Goal: Information Seeking & Learning: Find specific fact

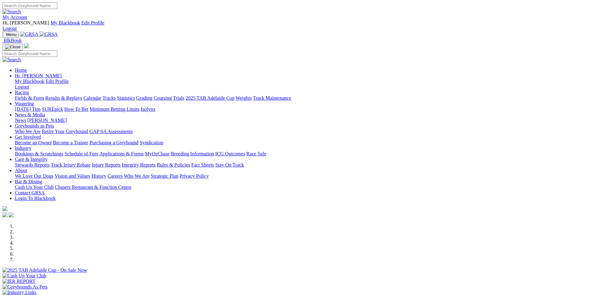
click at [58, 32] on img at bounding box center [49, 35] width 18 height 6
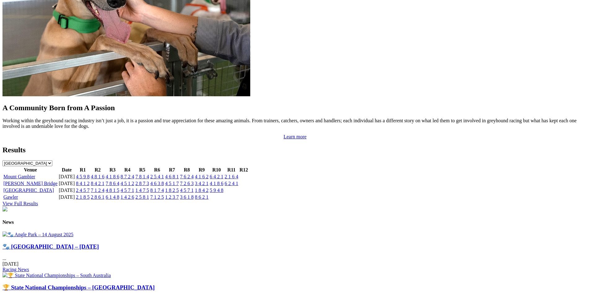
scroll to position [588, 0]
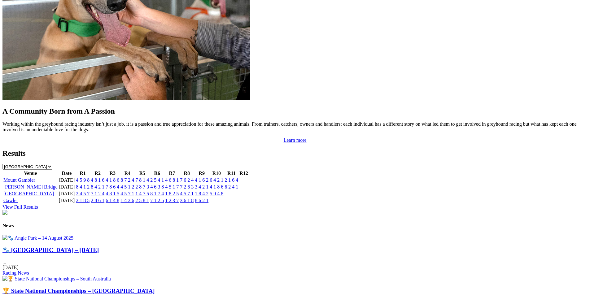
click at [164, 184] on link "4 6 3 8" at bounding box center [157, 186] width 14 height 5
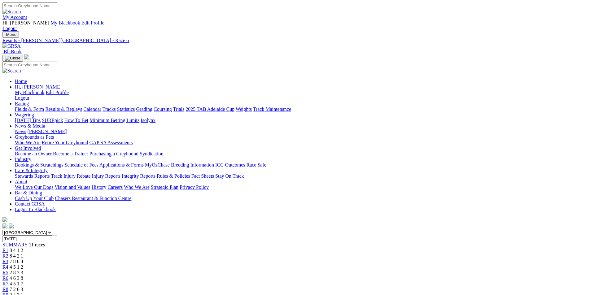
click at [252, 265] on div "R4 4 5 1 2" at bounding box center [294, 268] width 585 height 6
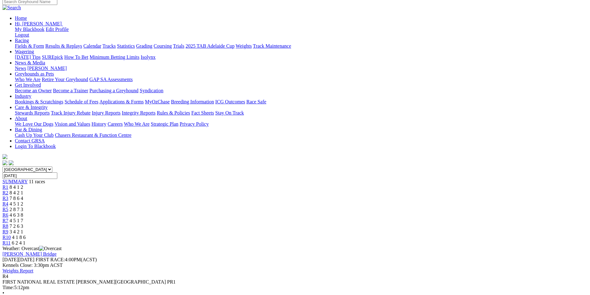
scroll to position [55, 0]
